Goal: Navigation & Orientation: Find specific page/section

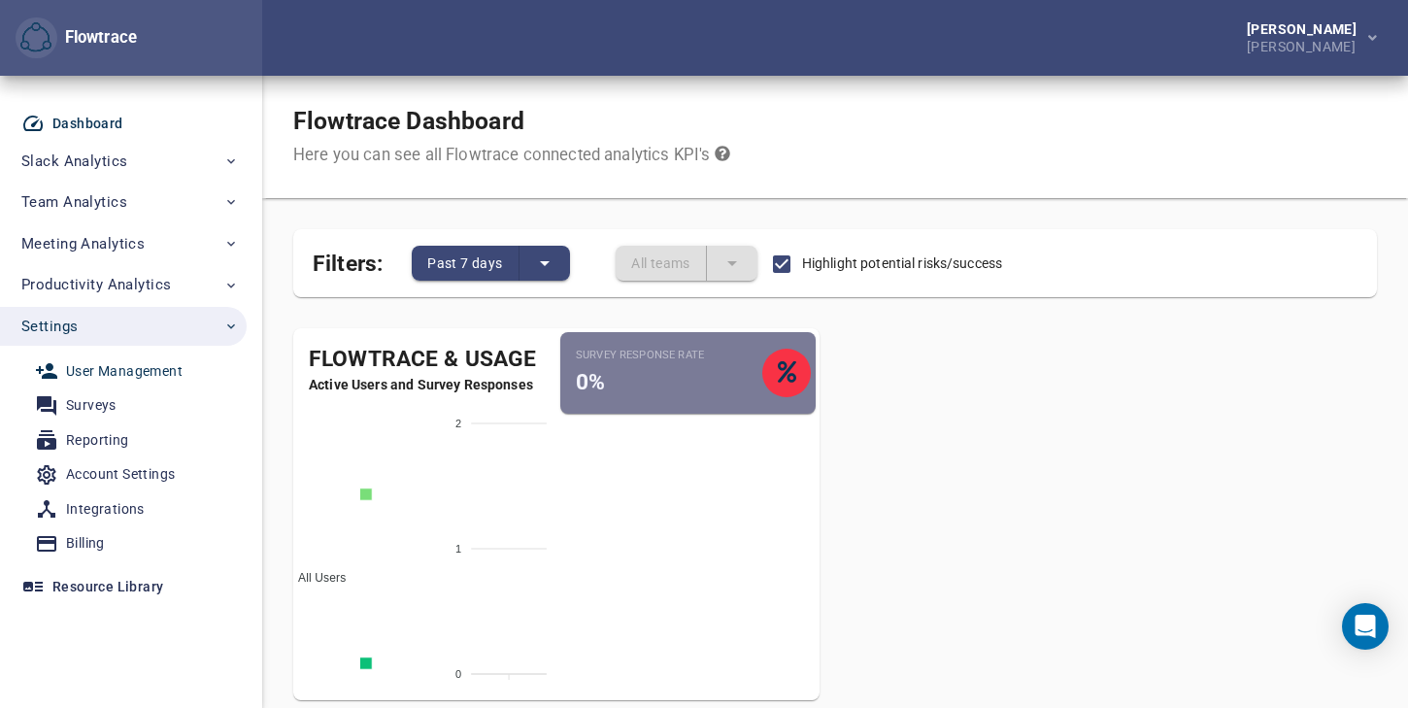
click at [140, 369] on div "User Management" at bounding box center [124, 371] width 117 height 24
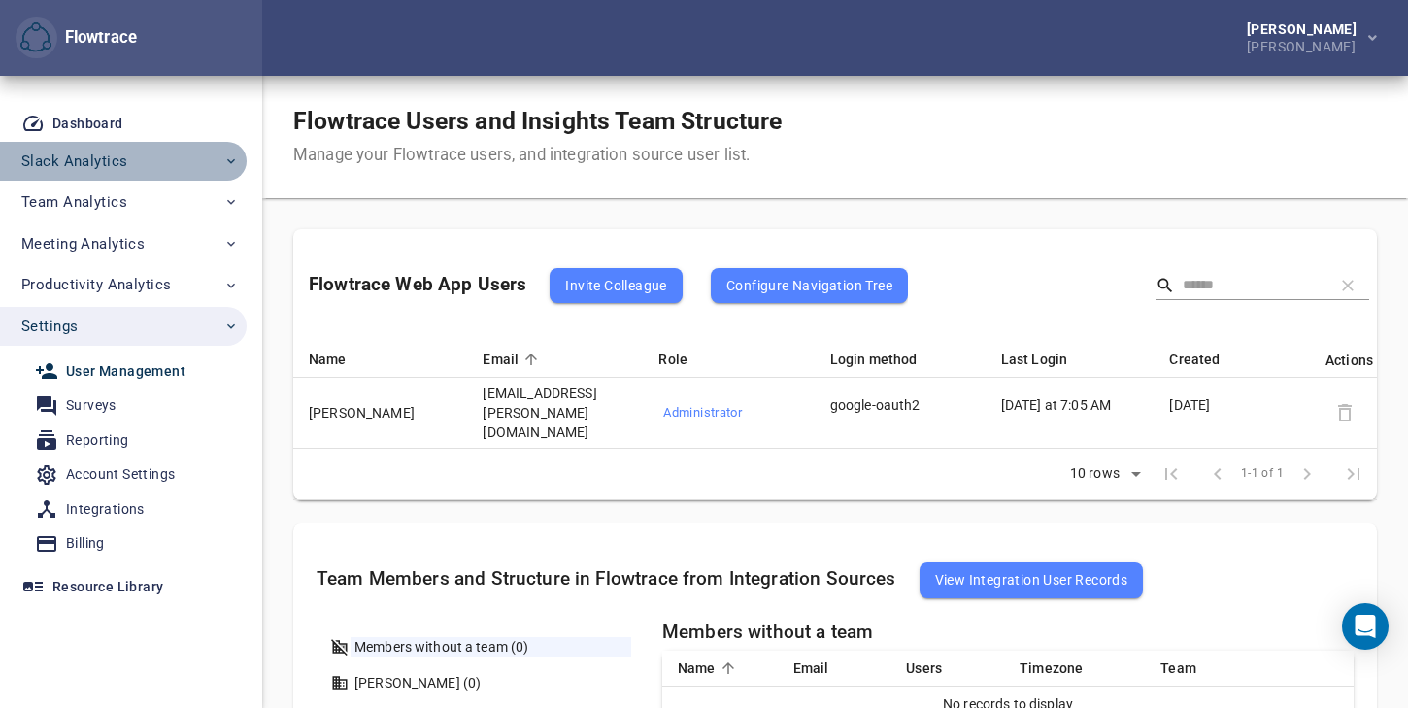
click at [138, 167] on span "Slack Analytics" at bounding box center [129, 161] width 217 height 25
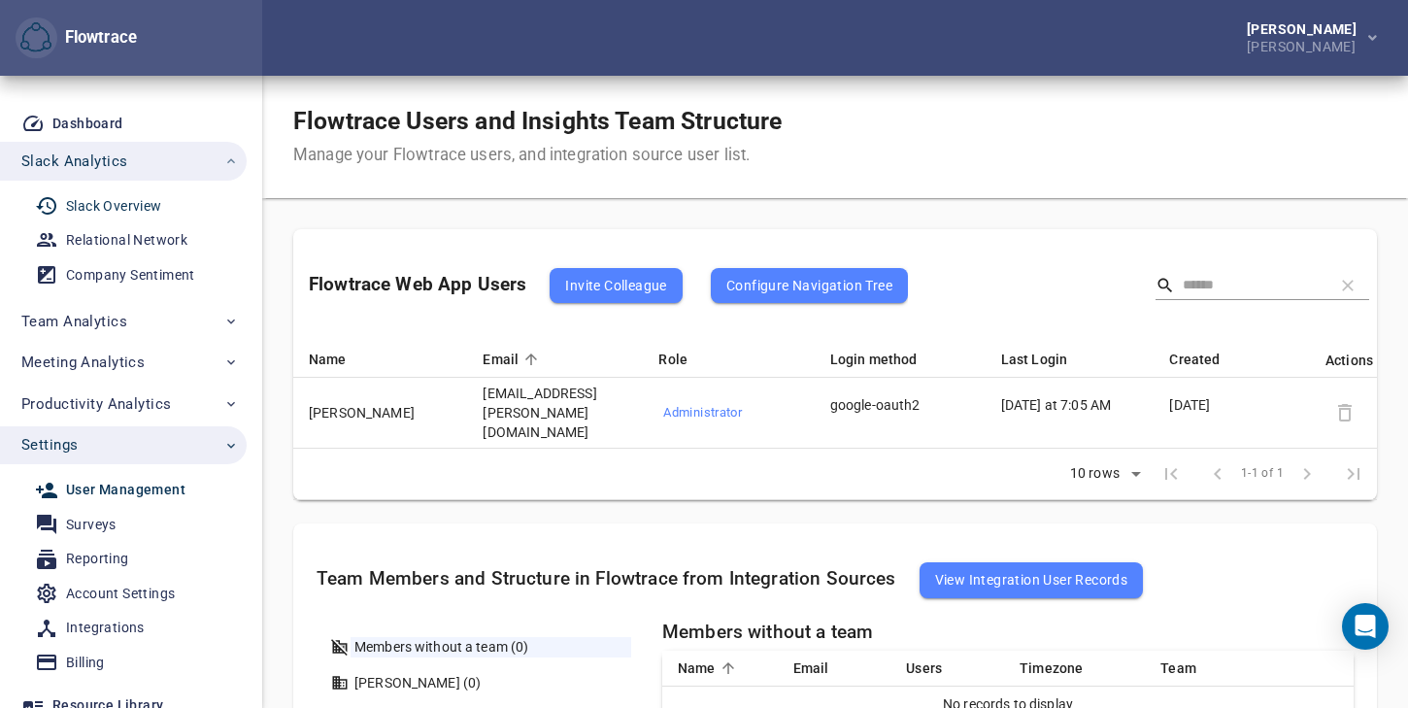
click at [124, 199] on div "Slack Overview" at bounding box center [114, 206] width 96 height 24
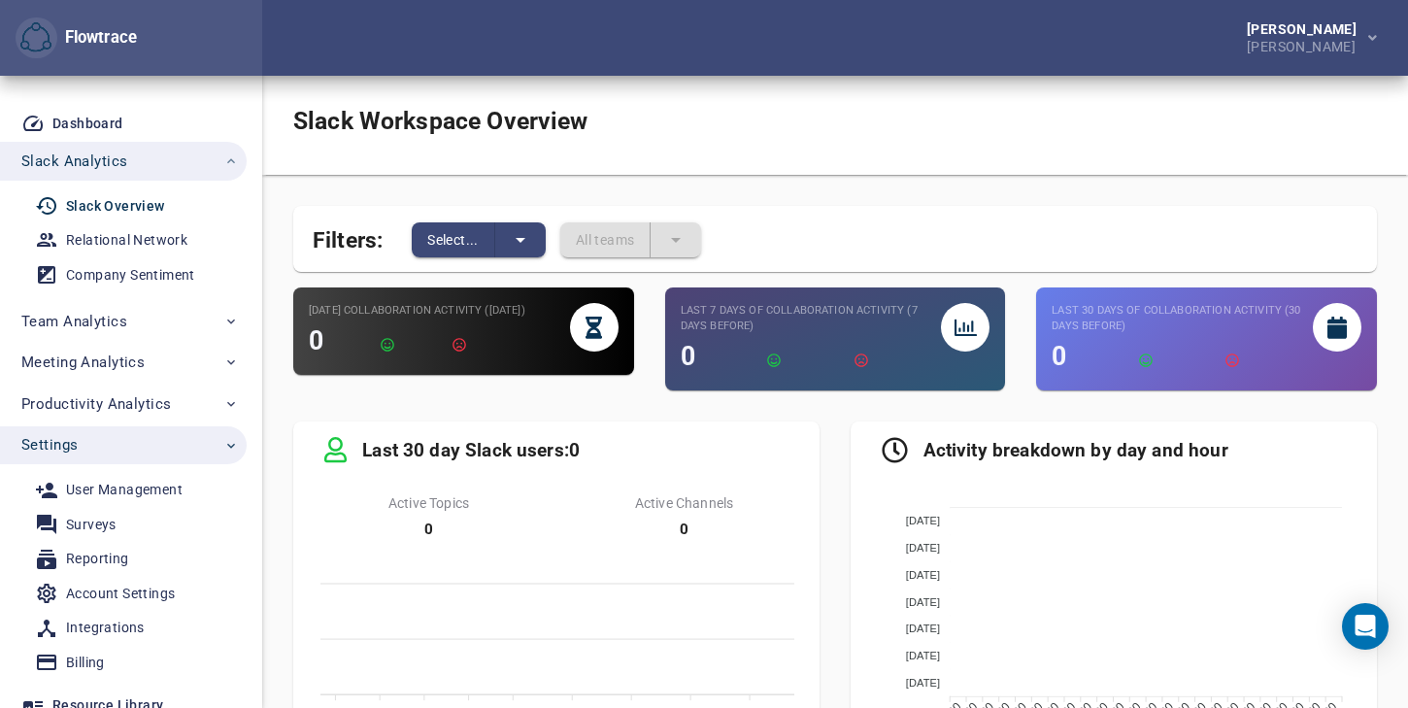
click at [117, 201] on div "Slack Overview" at bounding box center [115, 206] width 99 height 24
